Goal: Find specific page/section: Find specific page/section

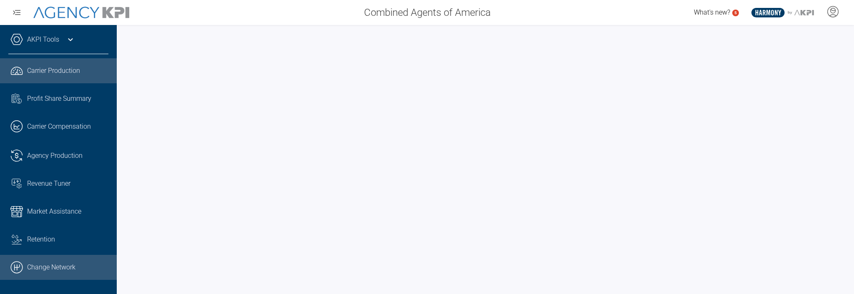
click at [56, 269] on link ".cls-1{fill:none;stroke:#000;stroke-linecap:round;stroke-linejoin:round;stroke-…" at bounding box center [58, 267] width 117 height 25
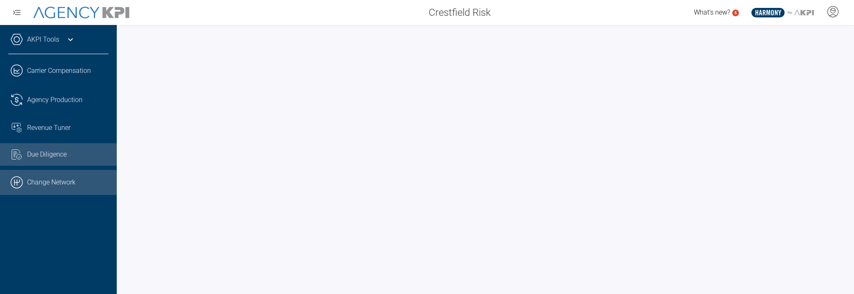
click at [57, 182] on link ".cls-1{fill:none;stroke:#000;stroke-linecap:round;stroke-linejoin:round;stroke-…" at bounding box center [58, 182] width 117 height 25
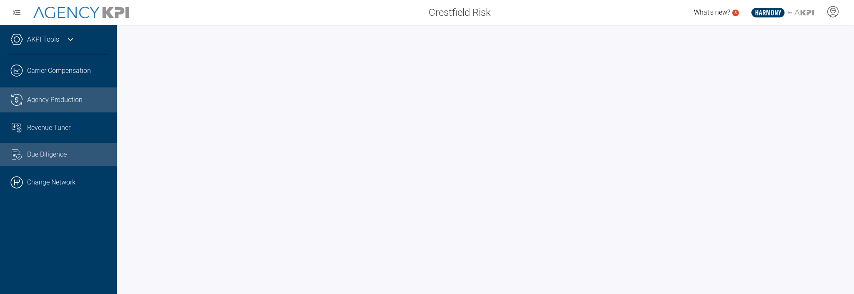
click at [43, 102] on span "Agency Production" at bounding box center [54, 100] width 55 height 10
